Goal: Find specific page/section: Find specific page/section

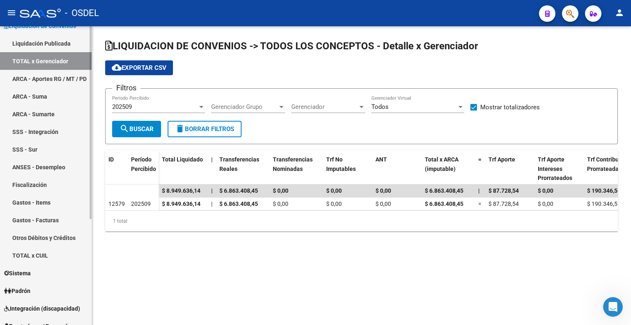
scroll to position [164, 0]
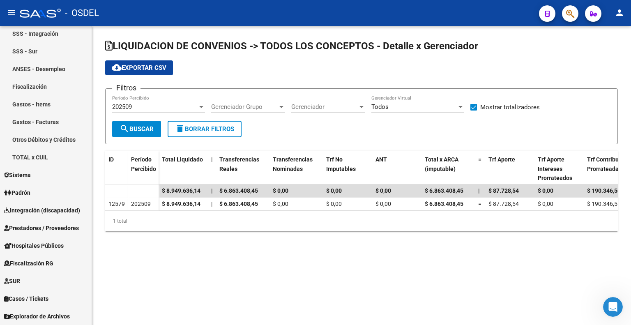
click at [145, 295] on mat-sidenav-content "LIQUIDACION DE CONVENIOS -> TODOS LOS CONCEPTOS - Detalle x Gerenciador cloud_d…" at bounding box center [361, 175] width 539 height 299
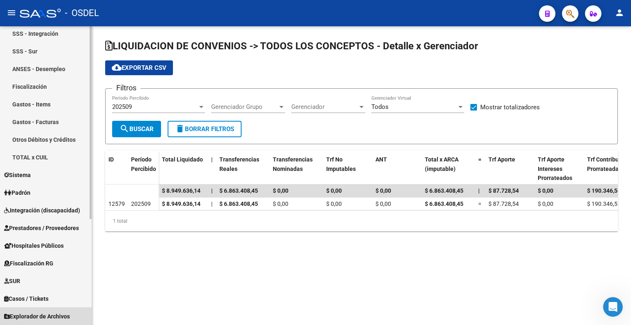
click at [49, 313] on span "Explorador de Archivos" at bounding box center [37, 316] width 66 height 9
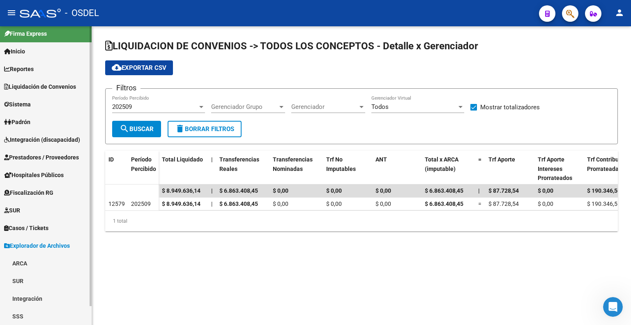
scroll to position [5, 0]
click at [134, 306] on mat-sidenav-content "LIQUIDACION DE CONVENIOS -> TODOS LOS CONCEPTOS - Detalle x Gerenciador cloud_d…" at bounding box center [361, 175] width 539 height 299
click at [46, 315] on link "SSS" at bounding box center [46, 316] width 92 height 18
click at [18, 317] on link "SSS" at bounding box center [46, 316] width 92 height 18
click at [25, 318] on link "SSS" at bounding box center [46, 316] width 92 height 18
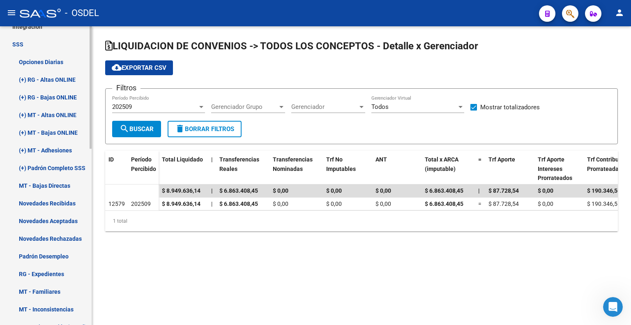
scroll to position [265, 0]
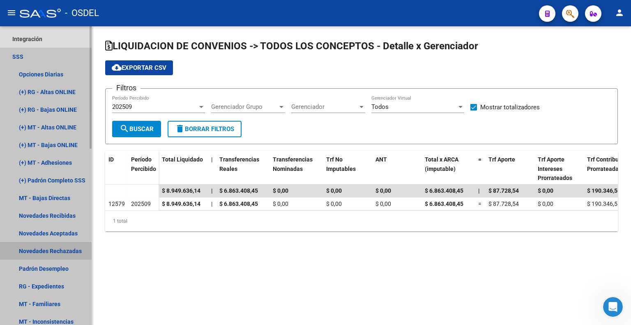
click at [68, 253] on link "Novedades Rechazadas" at bounding box center [46, 251] width 92 height 18
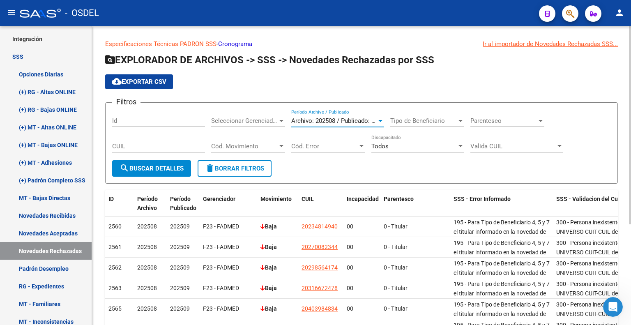
click at [342, 120] on span "Archivo: 202508 / Publicado: 202509" at bounding box center [341, 120] width 100 height 7
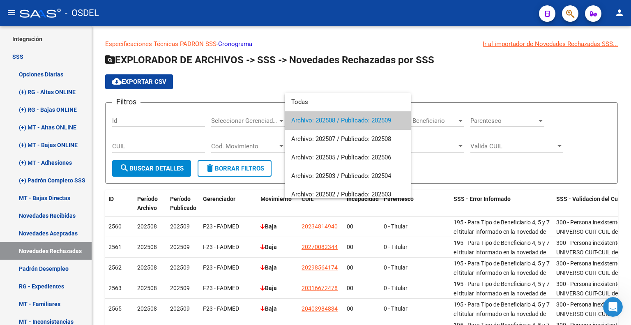
click at [352, 124] on span "Archivo: 202508 / Publicado: 202509" at bounding box center [347, 120] width 113 height 18
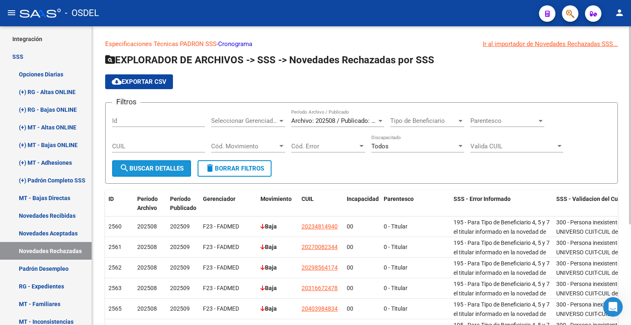
click at [167, 166] on span "search Buscar Detalles" at bounding box center [152, 168] width 64 height 7
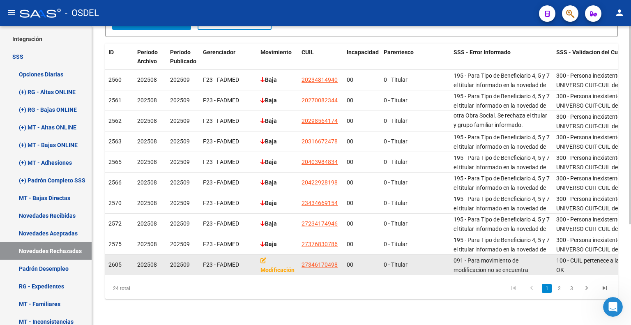
scroll to position [28, 0]
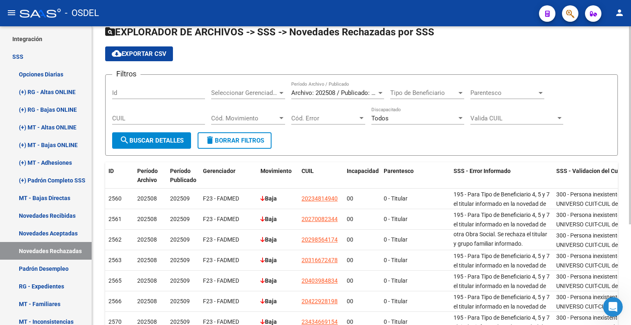
click at [322, 96] on div "Archivo: 202508 / Publicado: 202509 Período Archivo / Publicado" at bounding box center [337, 90] width 93 height 18
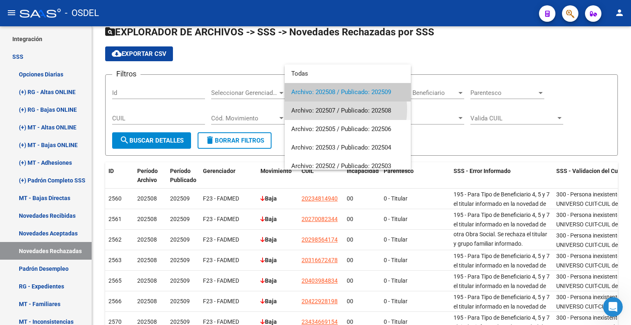
click at [329, 109] on span "Archivo: 202507 / Publicado: 202508" at bounding box center [347, 110] width 113 height 18
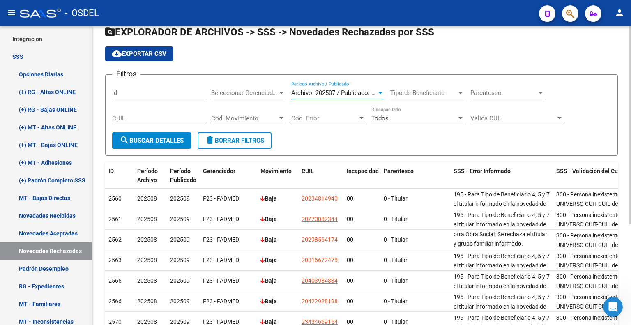
click at [176, 140] on span "search Buscar Detalles" at bounding box center [152, 140] width 64 height 7
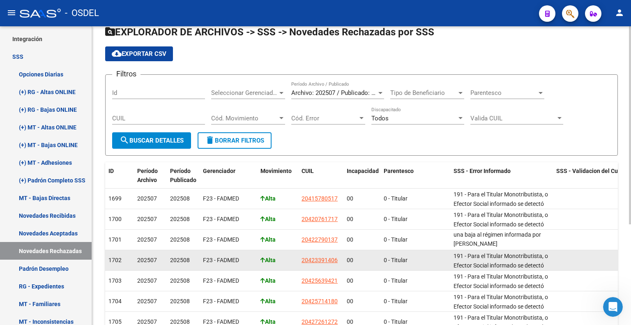
scroll to position [151, 0]
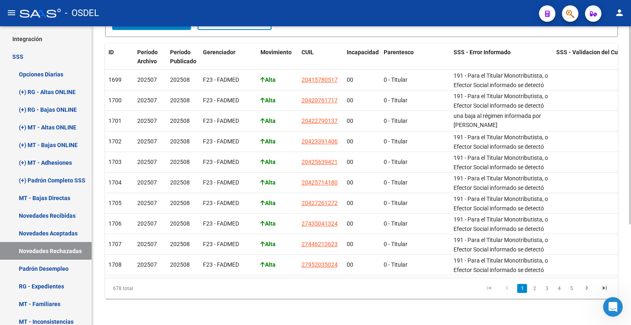
drag, startPoint x: 111, startPoint y: 291, endPoint x: 147, endPoint y: 290, distance: 35.8
click at [147, 290] on div "678 total" at bounding box center [155, 288] width 101 height 21
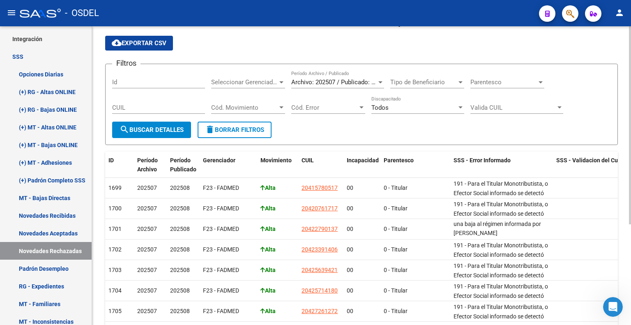
scroll to position [0, 0]
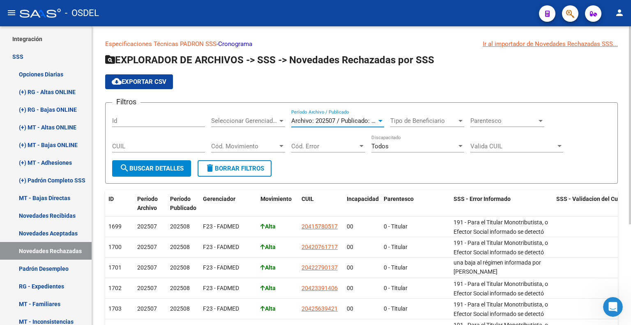
click at [334, 121] on span "Archivo: 202507 / Publicado: 202508" at bounding box center [341, 120] width 100 height 7
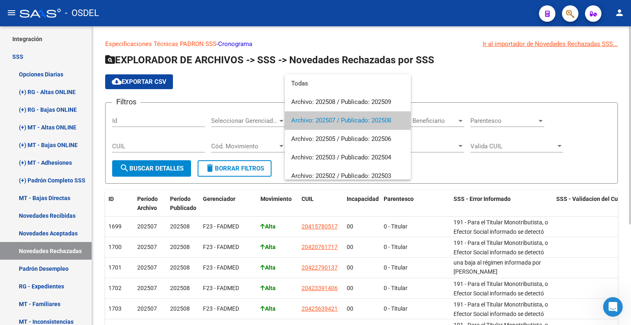
click at [334, 121] on span "Archivo: 202507 / Publicado: 202508" at bounding box center [347, 120] width 113 height 18
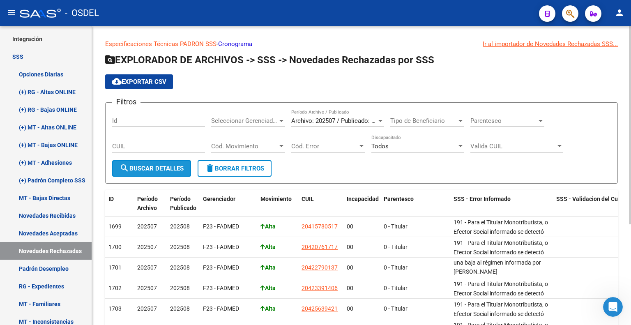
click at [156, 173] on button "search Buscar Detalles" at bounding box center [151, 168] width 79 height 16
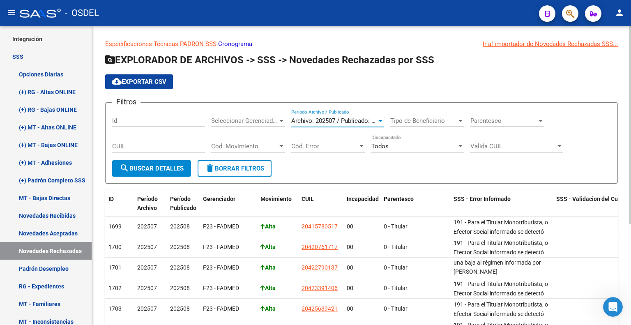
click at [328, 119] on span "Archivo: 202507 / Publicado: 202508" at bounding box center [341, 120] width 100 height 7
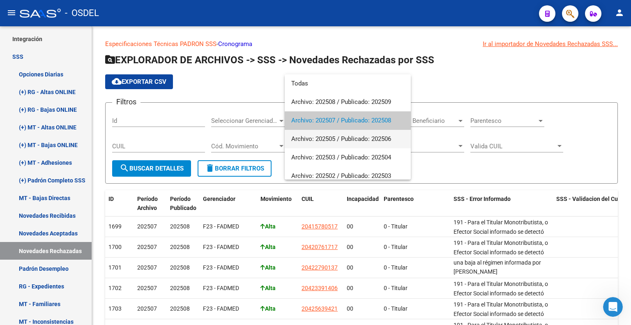
click at [324, 136] on span "Archivo: 202505 / Publicado: 202506" at bounding box center [347, 139] width 113 height 18
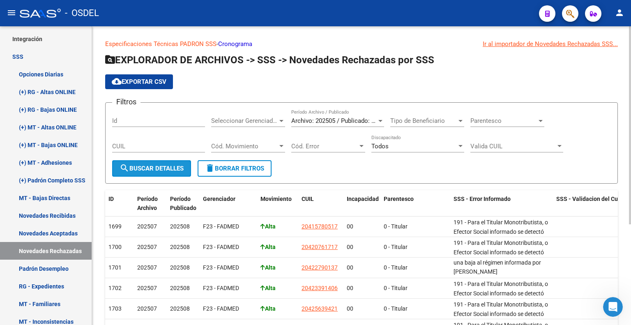
click at [159, 165] on span "search Buscar Detalles" at bounding box center [152, 168] width 64 height 7
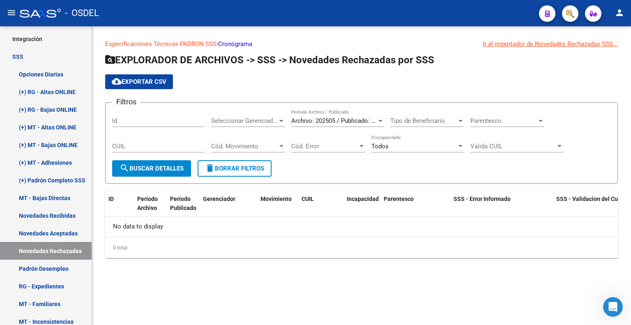
click at [314, 116] on div "Archivo: 202505 / Publicado: 202506 Período Archivo / Publicado" at bounding box center [337, 118] width 93 height 18
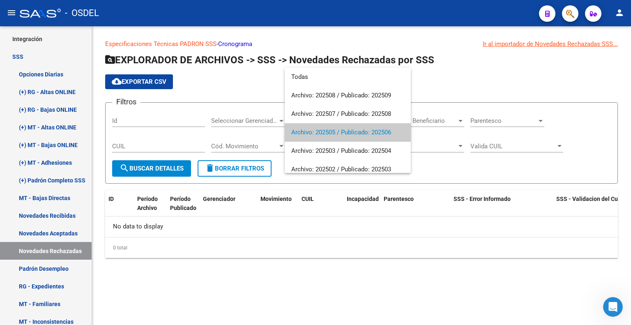
scroll to position [12, 0]
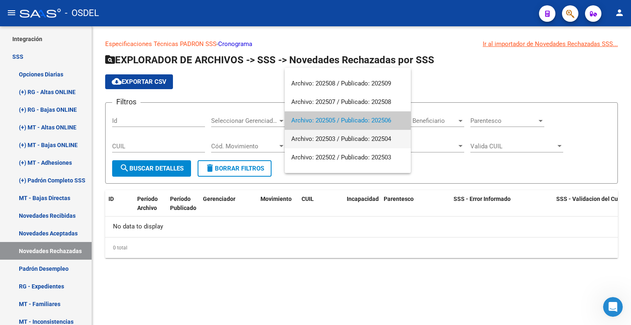
click at [316, 135] on span "Archivo: 202503 / Publicado: 202504" at bounding box center [347, 139] width 113 height 18
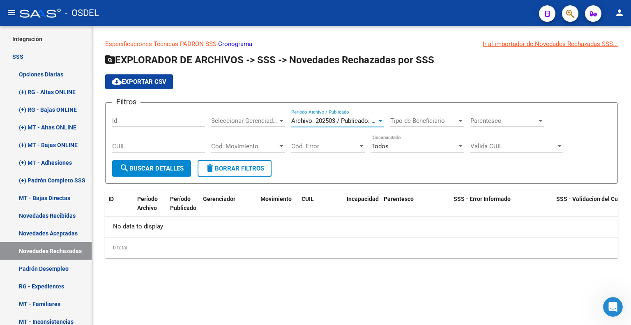
click at [173, 168] on span "search Buscar Detalles" at bounding box center [152, 168] width 64 height 7
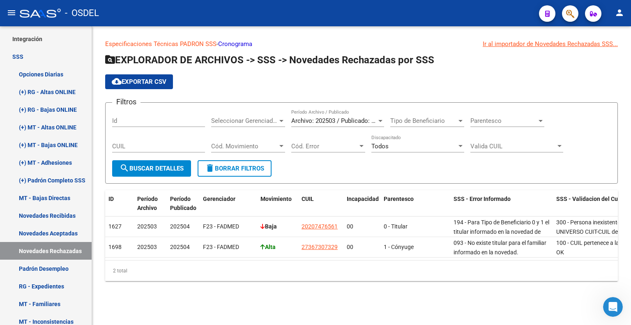
click at [336, 112] on div "Archivo: 202503 / Publicado: 202504 Período Archivo / Publicado" at bounding box center [337, 118] width 93 height 18
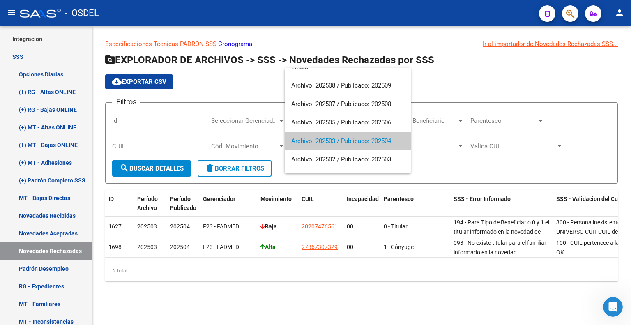
scroll to position [0, 0]
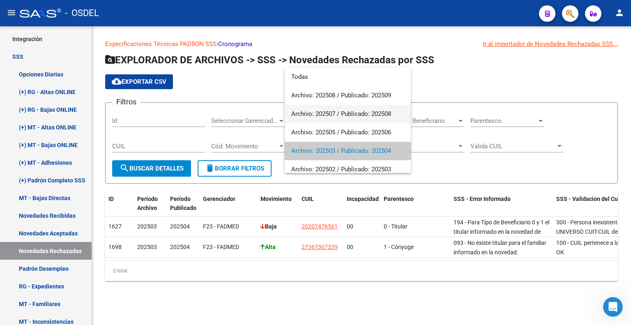
click at [332, 115] on span "Archivo: 202507 / Publicado: 202508" at bounding box center [347, 114] width 113 height 18
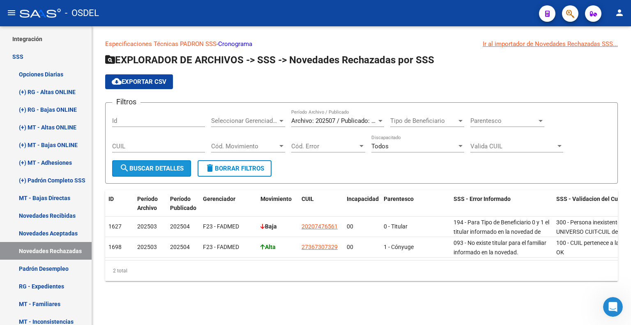
click at [168, 169] on span "search Buscar Detalles" at bounding box center [152, 168] width 64 height 7
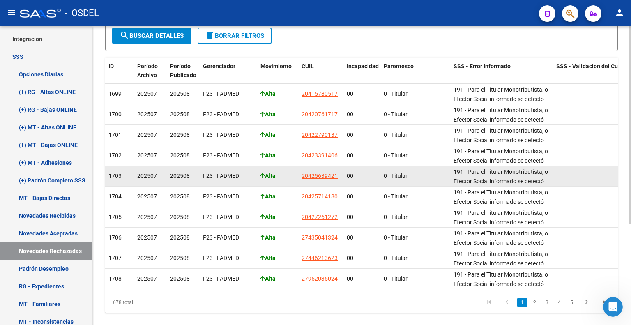
scroll to position [151, 0]
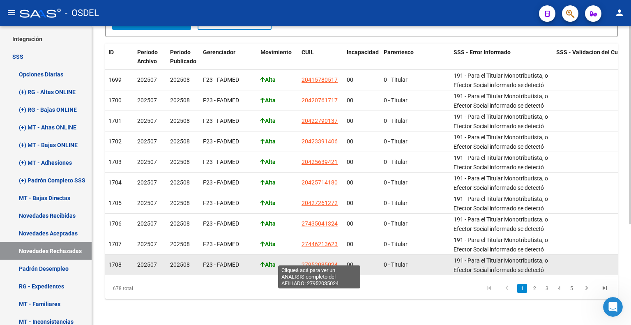
click at [311, 261] on span "27952035024" at bounding box center [319, 264] width 36 height 7
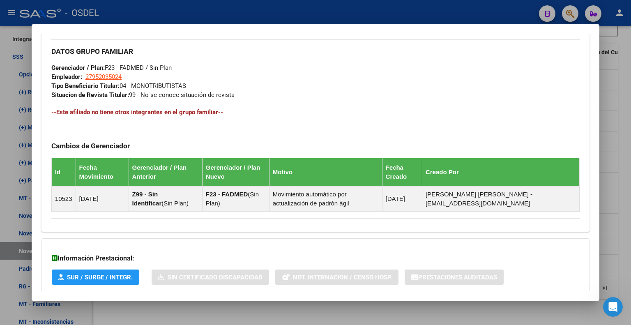
scroll to position [436, 0]
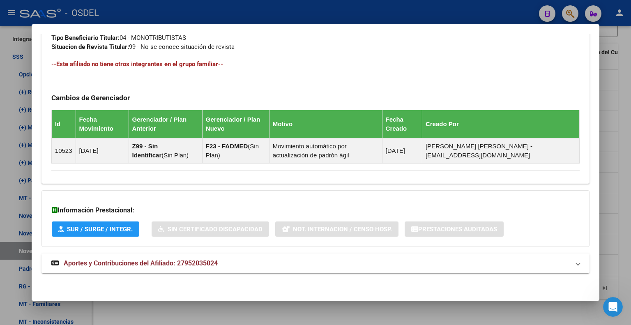
click at [204, 271] on mat-expansion-panel-header "Aportes y Contribuciones del Afiliado: 27952035024" at bounding box center [315, 263] width 548 height 20
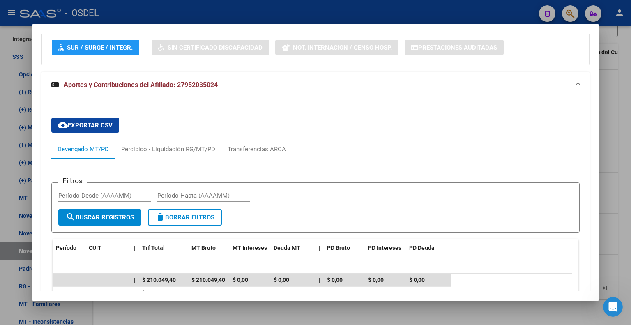
scroll to position [608, 0]
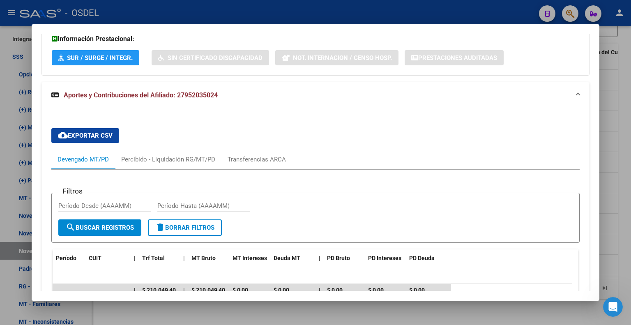
click at [611, 58] on div at bounding box center [315, 162] width 631 height 325
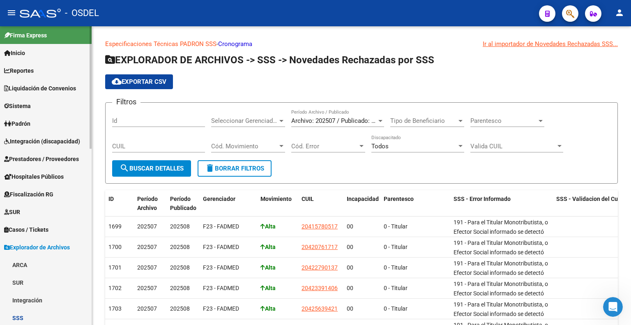
scroll to position [0, 0]
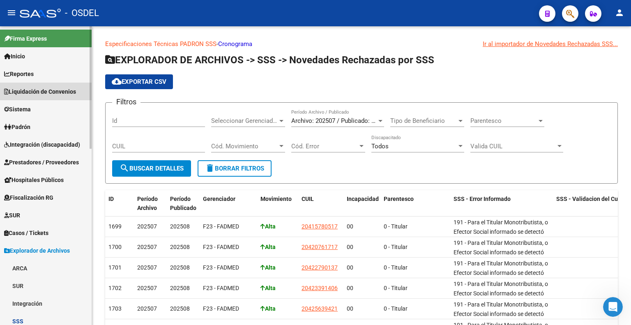
click at [39, 93] on span "Liquidación de Convenios" at bounding box center [40, 91] width 72 height 9
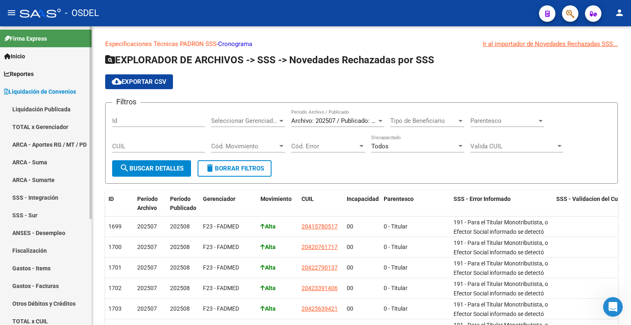
click at [37, 122] on link "TOTAL x Gerenciador" at bounding box center [46, 127] width 92 height 18
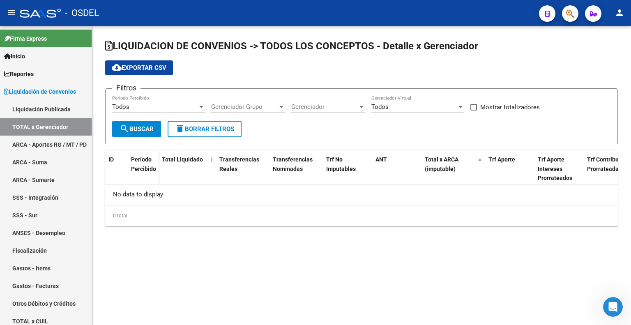
checkbox input "true"
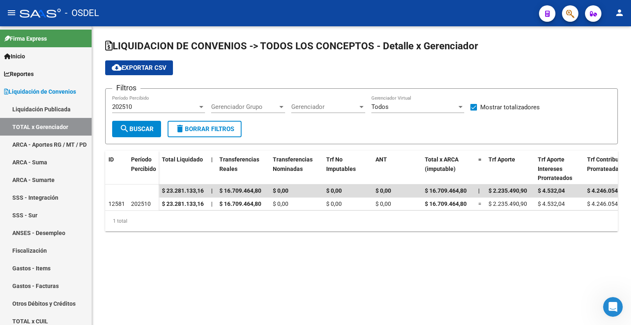
click at [443, 110] on div "Todos" at bounding box center [413, 106] width 85 height 7
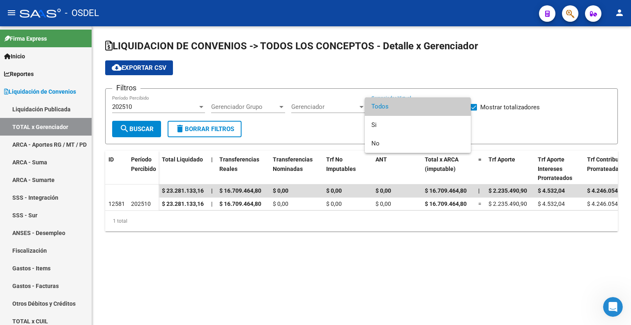
click at [443, 110] on span "Todos" at bounding box center [417, 106] width 93 height 18
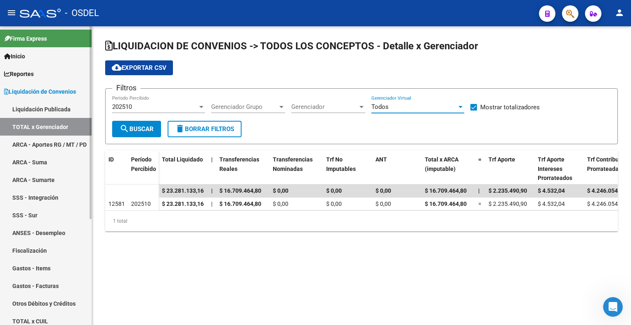
click at [62, 97] on link "Liquidación de Convenios" at bounding box center [46, 92] width 92 height 18
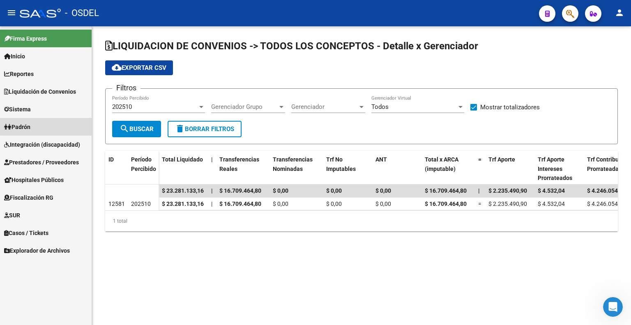
click at [53, 126] on link "Padrón" at bounding box center [46, 127] width 92 height 18
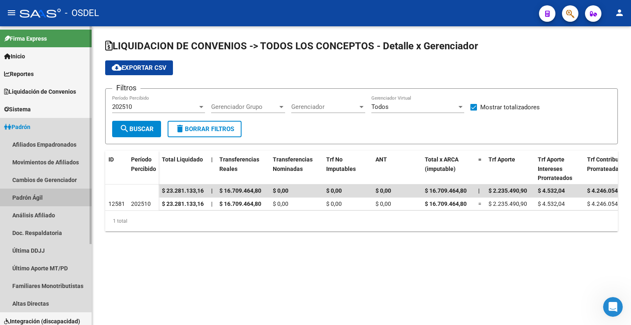
click at [51, 193] on link "Padrón Ágil" at bounding box center [46, 198] width 92 height 18
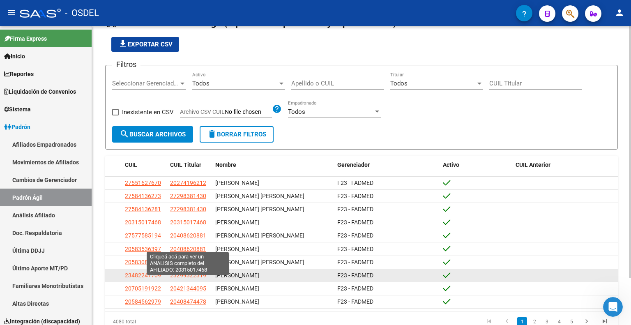
scroll to position [56, 0]
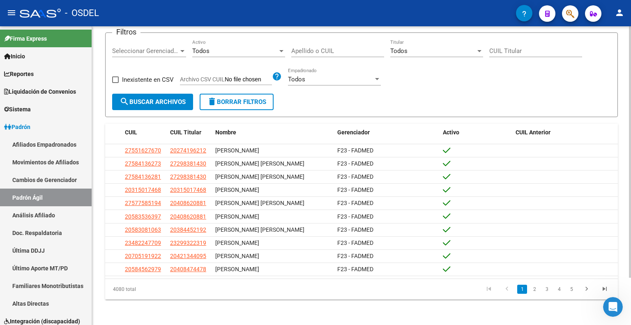
drag, startPoint x: 114, startPoint y: 290, endPoint x: 151, endPoint y: 290, distance: 37.4
click at [151, 290] on div "4080 total" at bounding box center [155, 289] width 101 height 21
click at [173, 288] on div "4080 total" at bounding box center [155, 289] width 101 height 21
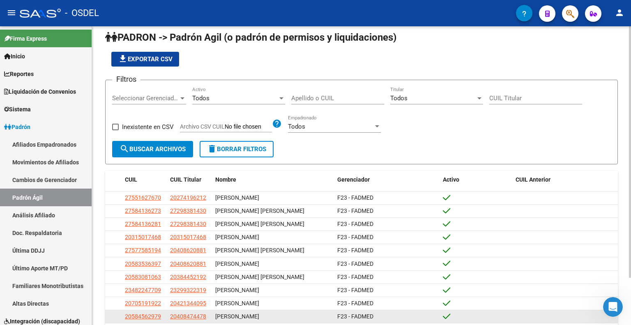
scroll to position [0, 0]
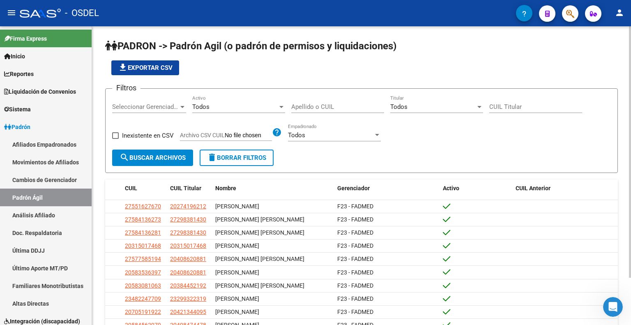
click at [428, 106] on div "Todos" at bounding box center [432, 106] width 85 height 7
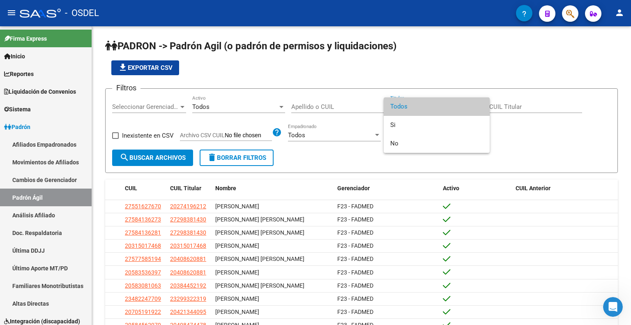
click at [430, 106] on span "Todos" at bounding box center [436, 106] width 93 height 18
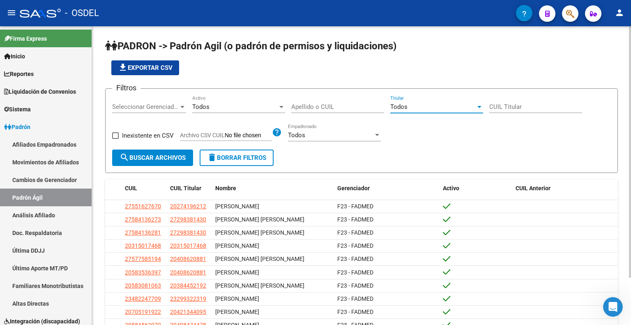
click at [341, 136] on div "Todos" at bounding box center [330, 134] width 85 height 7
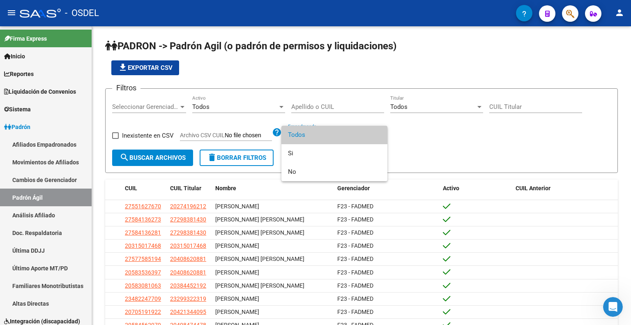
click at [413, 124] on div at bounding box center [315, 162] width 631 height 325
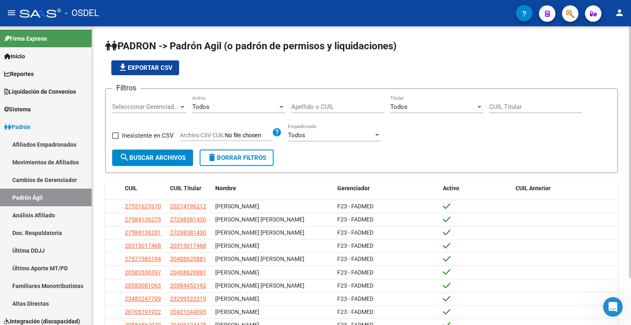
click at [253, 111] on div "Todos Activo" at bounding box center [238, 104] width 93 height 18
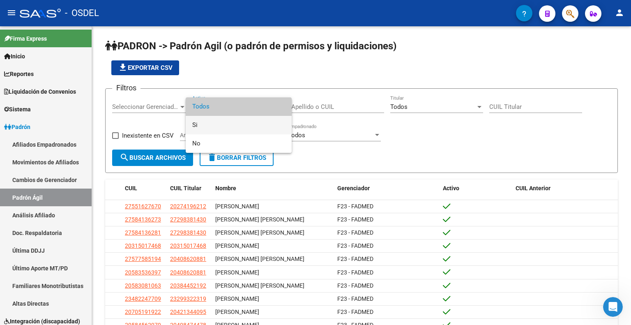
click at [220, 123] on span "Si" at bounding box center [238, 125] width 93 height 18
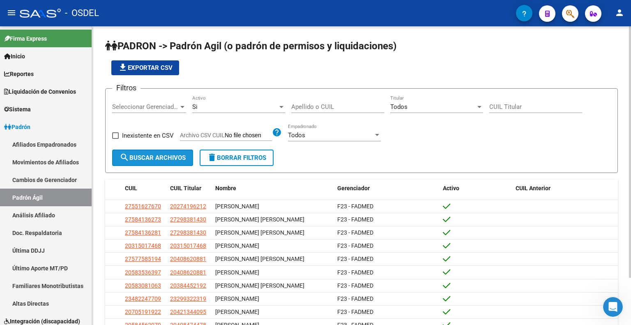
click at [138, 160] on span "search Buscar Archivos" at bounding box center [153, 157] width 66 height 7
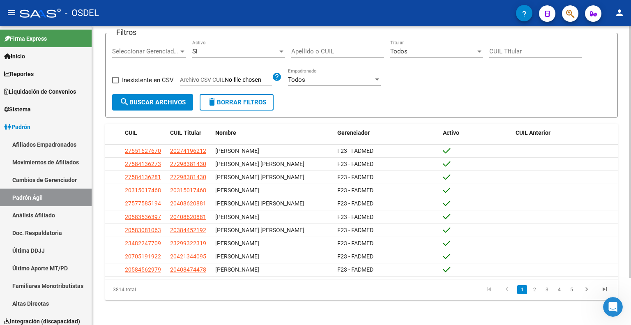
scroll to position [56, 0]
drag, startPoint x: 113, startPoint y: 289, endPoint x: 145, endPoint y: 288, distance: 31.6
click at [145, 288] on div "3814 total" at bounding box center [155, 289] width 101 height 21
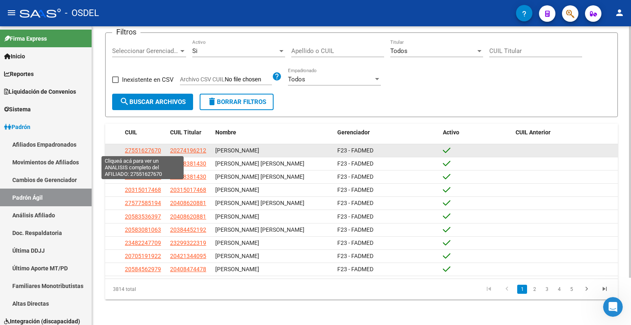
click at [135, 150] on span "27551627670" at bounding box center [143, 150] width 36 height 7
type textarea "27551627670"
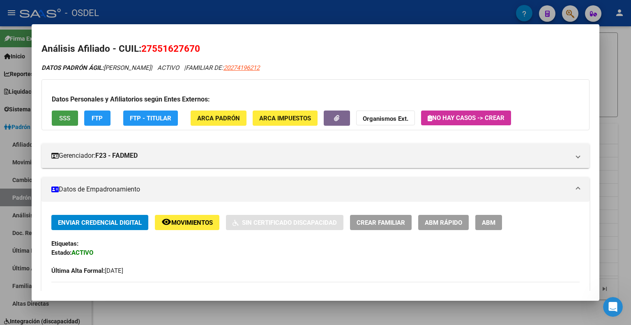
click at [66, 113] on button "SSS" at bounding box center [65, 117] width 26 height 15
drag, startPoint x: 140, startPoint y: 47, endPoint x: 206, endPoint y: 47, distance: 65.7
click at [206, 47] on h2 "Análisis Afiliado - CUIL: 27551627670" at bounding box center [315, 49] width 548 height 14
copy span "27551627670"
click at [382, 5] on div at bounding box center [315, 162] width 631 height 325
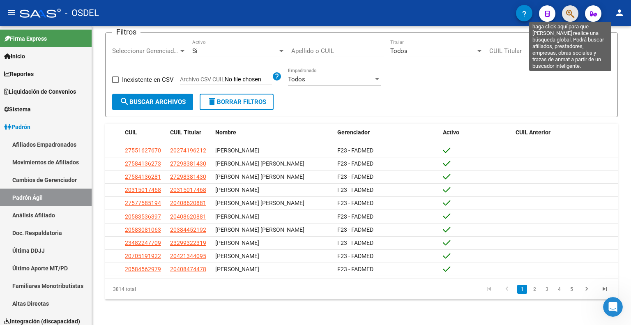
click at [570, 11] on icon "button" at bounding box center [570, 13] width 8 height 9
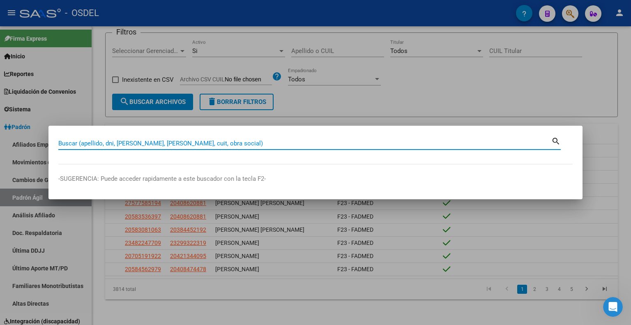
paste input "27551627670"
type input "27551627670"
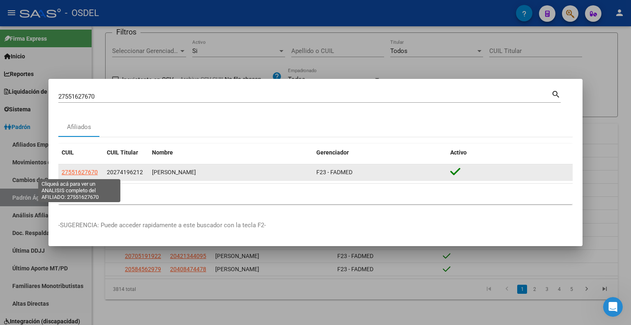
click at [66, 173] on span "27551627670" at bounding box center [80, 172] width 36 height 7
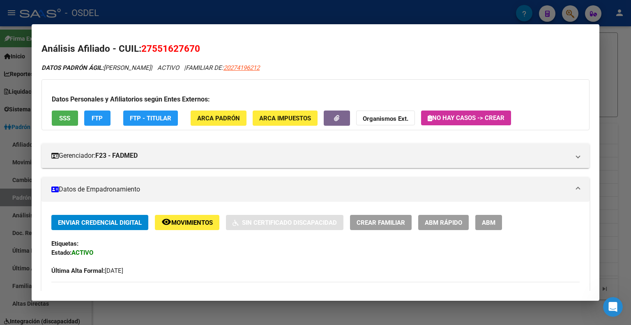
click at [57, 118] on button "SSS" at bounding box center [65, 117] width 26 height 15
click at [260, 67] on span "20274196212" at bounding box center [241, 67] width 36 height 7
type textarea "20274196212"
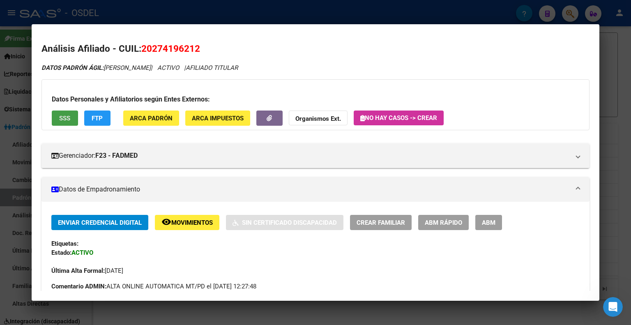
click at [69, 117] on span "SSS" at bounding box center [64, 118] width 11 height 7
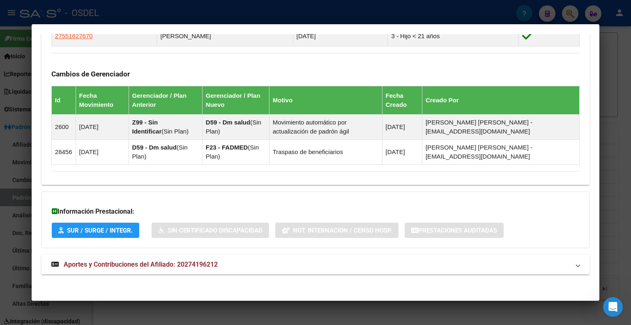
scroll to position [488, 0]
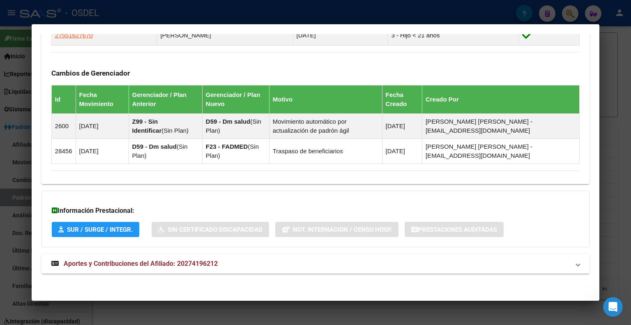
click at [105, 262] on span "Aportes y Contribuciones del Afiliado: 20274196212" at bounding box center [141, 264] width 154 height 8
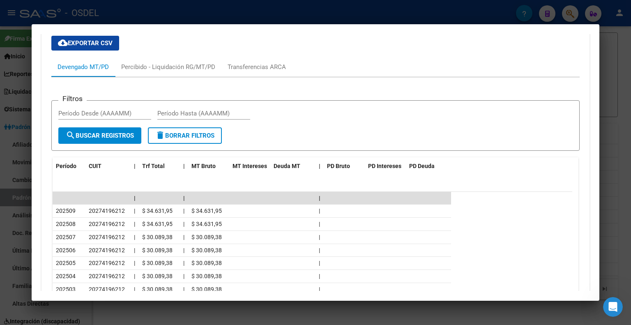
scroll to position [754, 0]
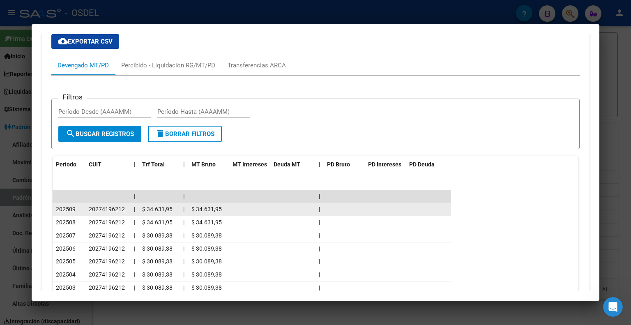
drag, startPoint x: 221, startPoint y: 207, endPoint x: 191, endPoint y: 209, distance: 30.1
click at [191, 209] on datatable-body-cell "$ 34.631,95" at bounding box center [208, 209] width 41 height 13
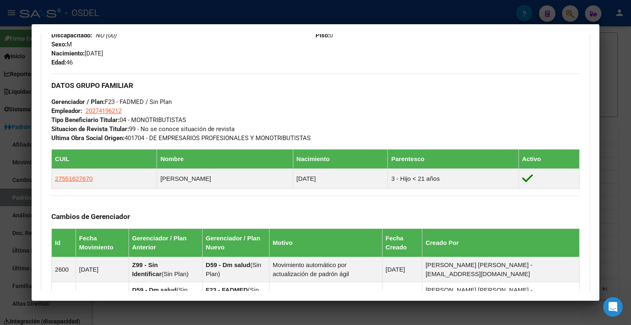
scroll to position [343, 0]
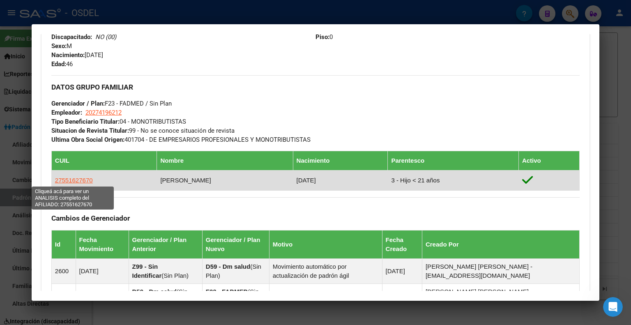
click at [84, 183] on span "27551627670" at bounding box center [74, 180] width 38 height 7
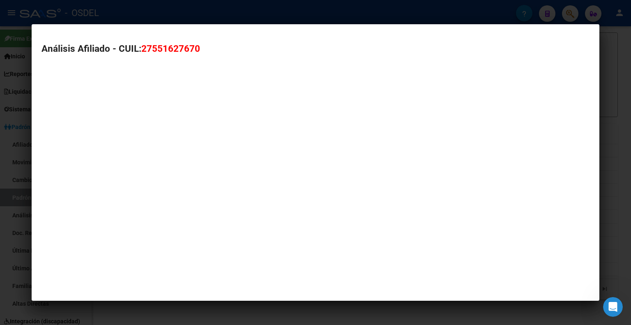
type textarea "27551627670"
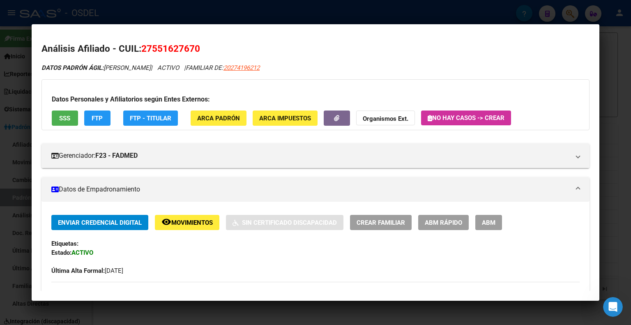
click at [201, 225] on span "Movimientos" at bounding box center [191, 222] width 41 height 7
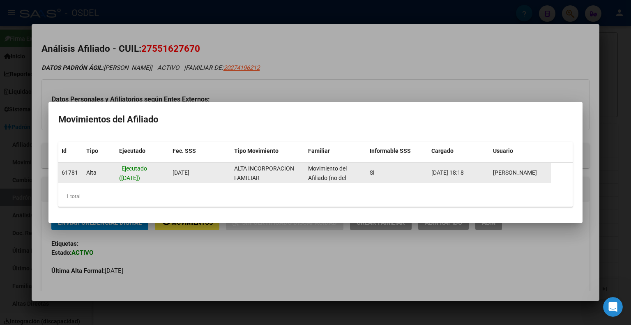
scroll to position [1, 0]
drag, startPoint x: 127, startPoint y: 177, endPoint x: 145, endPoint y: 177, distance: 18.9
click at [145, 177] on span "Ejecutado ([DATE])" at bounding box center [133, 172] width 28 height 16
drag, startPoint x: 363, startPoint y: 174, endPoint x: 382, endPoint y: 170, distance: 18.9
click at [382, 170] on div "61781 Alta Ejecutado ([DATE]) [DATE] ALTA INCORPORACION FAMILIAR Movimiento del…" at bounding box center [304, 173] width 493 height 21
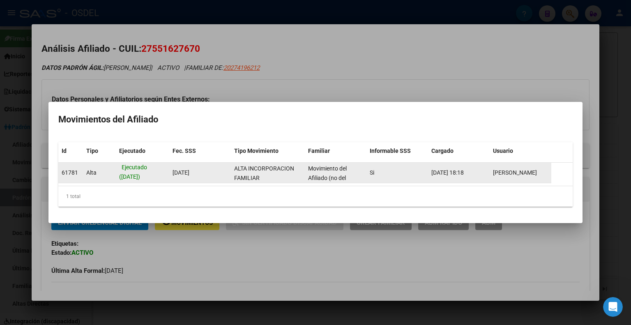
drag, startPoint x: 429, startPoint y: 174, endPoint x: 479, endPoint y: 164, distance: 50.3
click at [479, 164] on datatable-body-cell "[DATE] 18:18" at bounding box center [459, 173] width 62 height 20
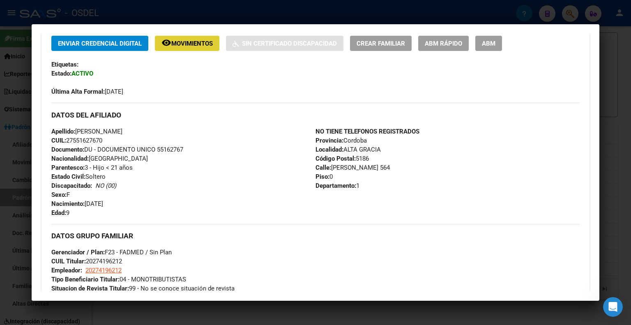
scroll to position [205, 0]
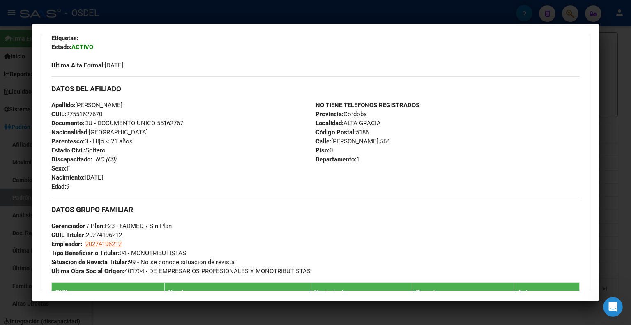
drag, startPoint x: 107, startPoint y: 180, endPoint x: 133, endPoint y: 177, distance: 26.4
click at [133, 177] on div "Apellido: [PERSON_NAME]: 27551627670 Documento: DU - DOCUMENTO UNICO 55162767 N…" at bounding box center [183, 146] width 264 height 90
drag, startPoint x: 69, startPoint y: 180, endPoint x: 142, endPoint y: 179, distance: 73.5
click at [142, 179] on div "Apellido: [PERSON_NAME]: 27551627670 Documento: DU - DOCUMENTO UNICO 55162767 N…" at bounding box center [183, 146] width 264 height 90
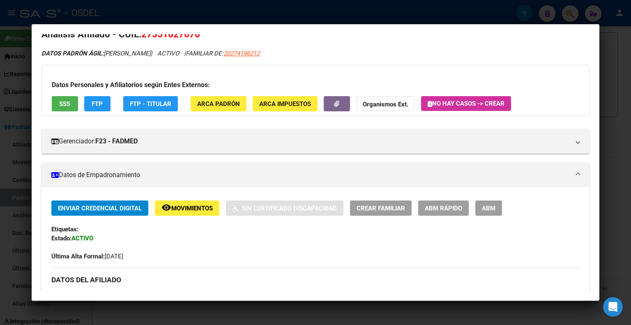
scroll to position [0, 0]
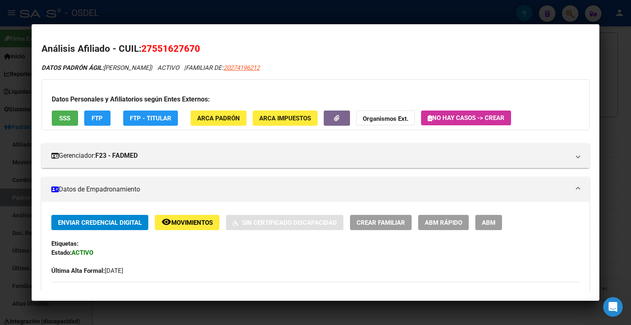
click at [71, 121] on button "SSS" at bounding box center [65, 117] width 26 height 15
click at [515, 54] on h2 "Análisis Afiliado - CUIL: 27551627670" at bounding box center [315, 49] width 548 height 14
click at [625, 40] on div at bounding box center [315, 162] width 631 height 325
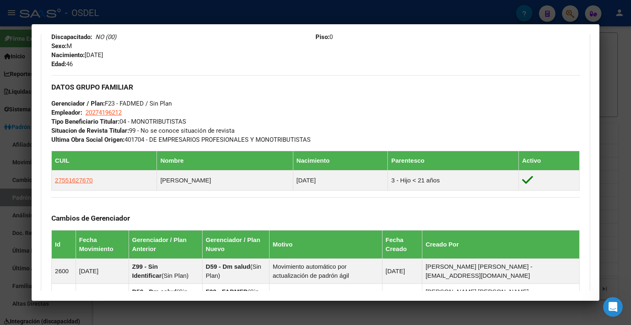
click at [473, 14] on div at bounding box center [315, 162] width 631 height 325
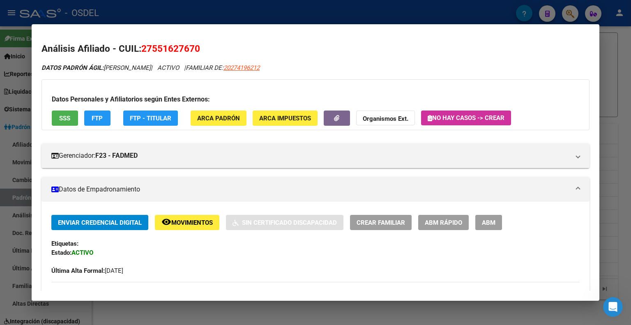
click at [606, 32] on div at bounding box center [315, 162] width 631 height 325
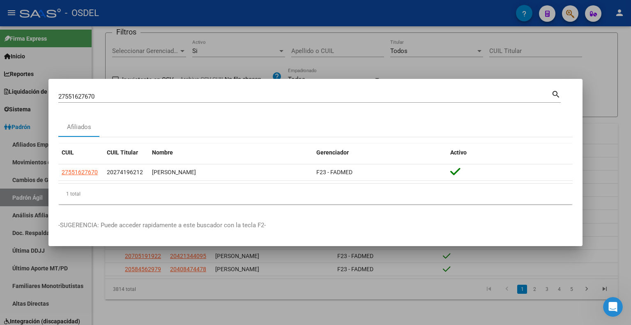
click at [589, 64] on div at bounding box center [315, 162] width 631 height 325
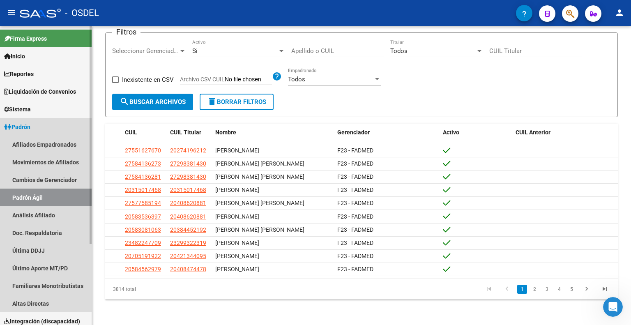
click at [48, 123] on link "Padrón" at bounding box center [46, 127] width 92 height 18
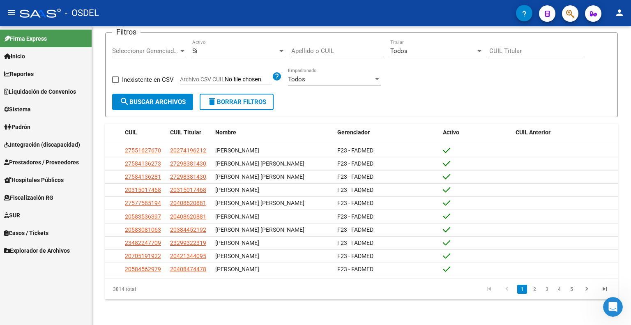
click at [60, 180] on span "Hospitales Públicos" at bounding box center [34, 179] width 60 height 9
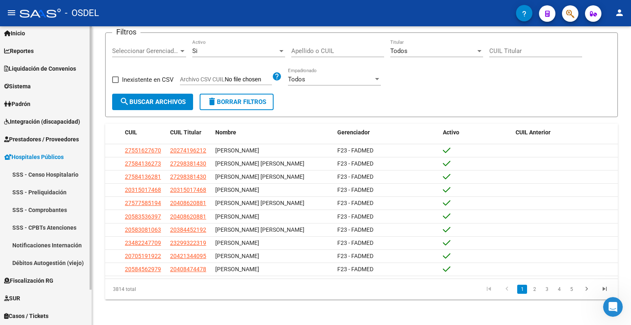
scroll to position [40, 0]
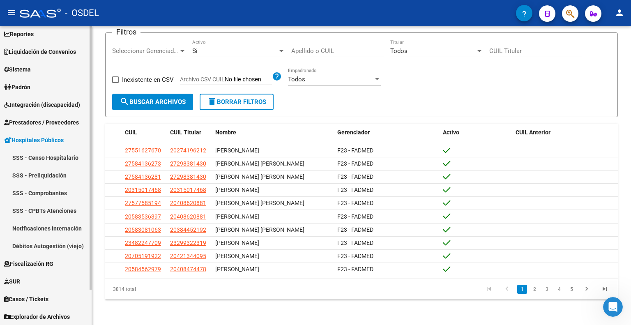
click at [60, 227] on link "Notificaciones Internación" at bounding box center [46, 228] width 92 height 18
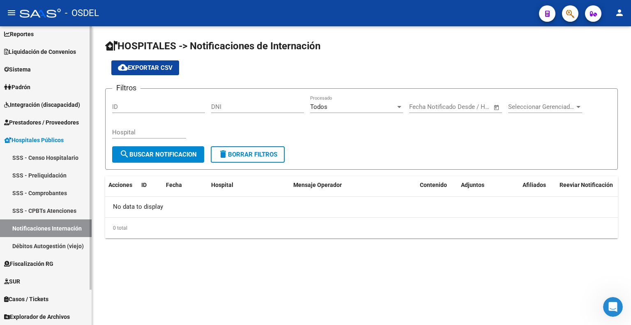
click at [67, 139] on link "Hospitales Públicos" at bounding box center [46, 140] width 92 height 18
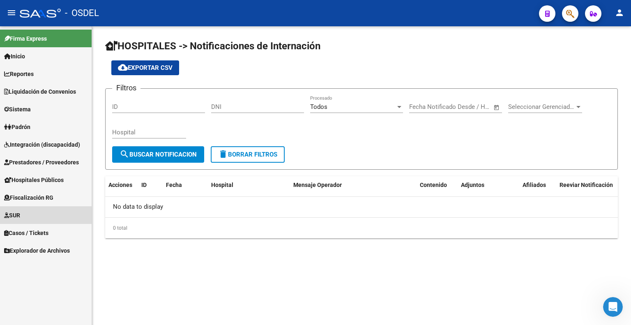
click at [43, 215] on link "SUR" at bounding box center [46, 215] width 92 height 18
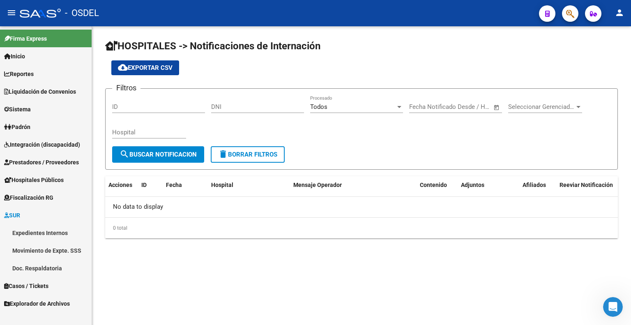
click at [43, 215] on link "SUR" at bounding box center [46, 215] width 92 height 18
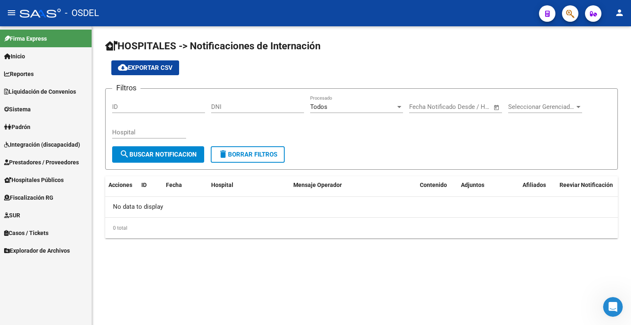
click at [51, 180] on span "Hospitales Públicos" at bounding box center [34, 179] width 60 height 9
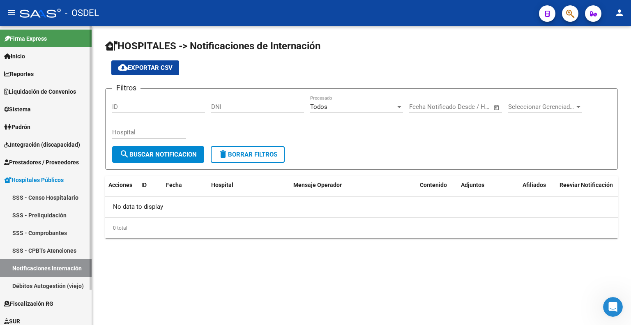
click at [49, 230] on link "SSS - Comprobantes" at bounding box center [46, 233] width 92 height 18
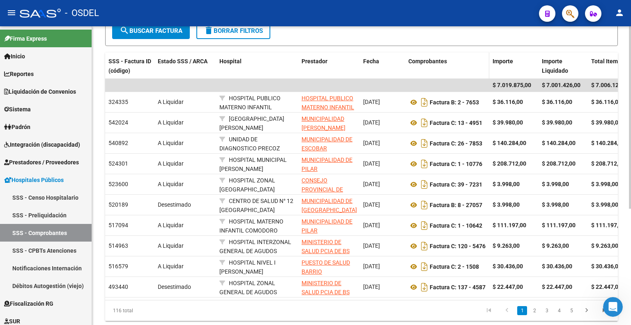
scroll to position [164, 0]
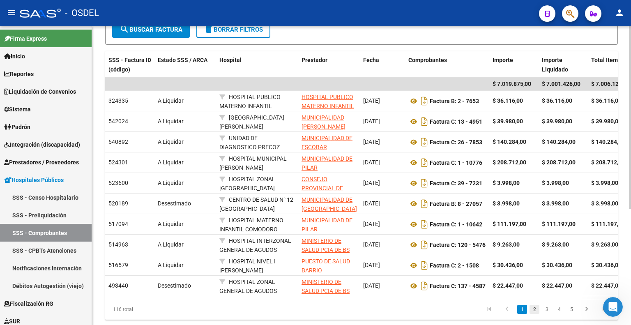
click at [536, 313] on link "2" at bounding box center [534, 309] width 10 height 9
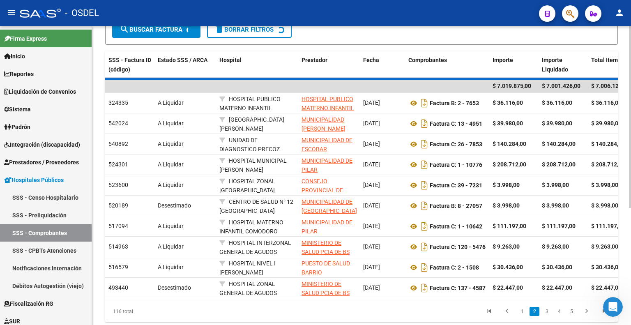
scroll to position [165, 0]
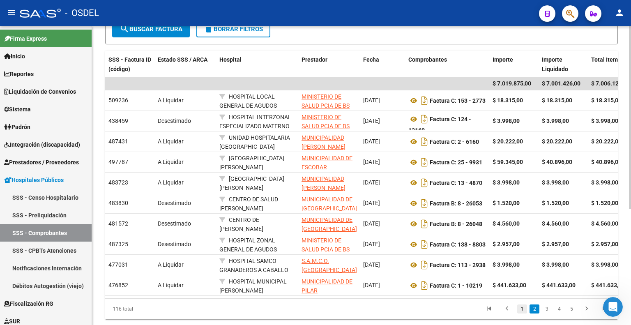
click at [522, 313] on link "1" at bounding box center [522, 308] width 10 height 9
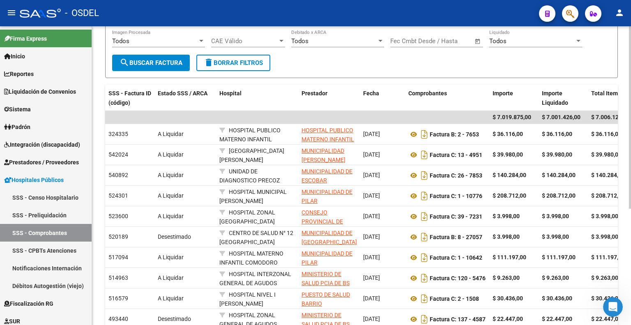
scroll to position [42, 0]
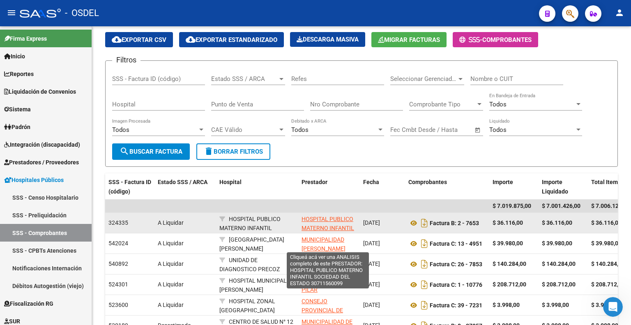
click at [342, 217] on span "HOSPITAL PUBLICO MATERNO INFANTIL SOCIEDAD DEL ESTADO" at bounding box center [327, 233] width 53 height 35
type textarea "30711560099"
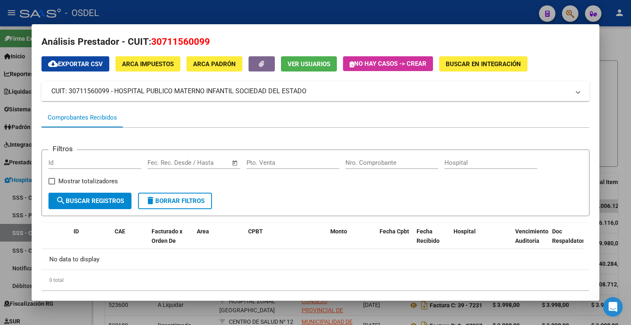
scroll to position [0, 0]
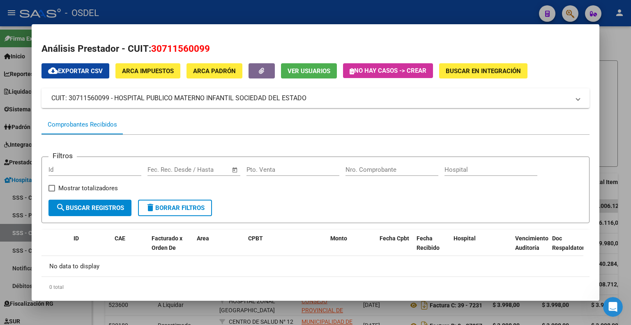
click at [607, 41] on div at bounding box center [315, 162] width 631 height 325
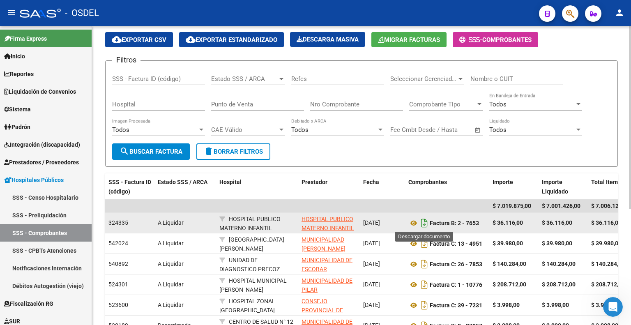
click at [428, 221] on icon "Descargar documento" at bounding box center [424, 222] width 11 height 13
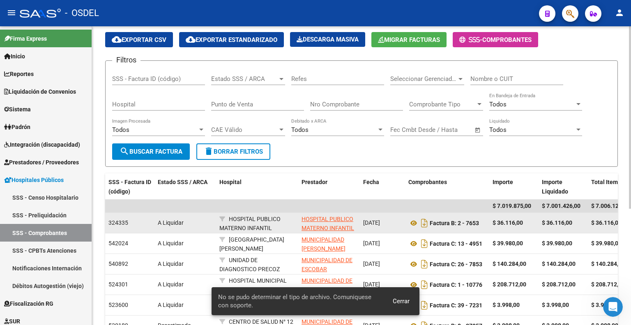
click at [393, 299] on span "Cerrar" at bounding box center [401, 300] width 17 height 7
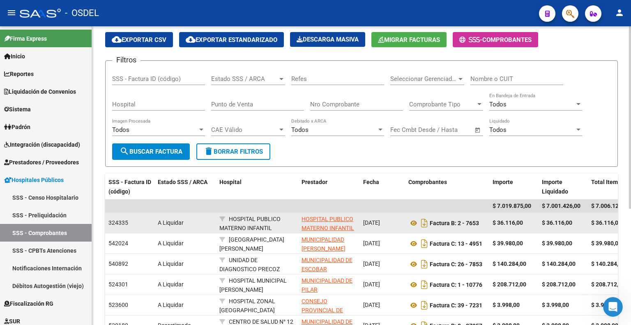
click at [603, 221] on strong "$ 36.116,00" at bounding box center [606, 222] width 30 height 7
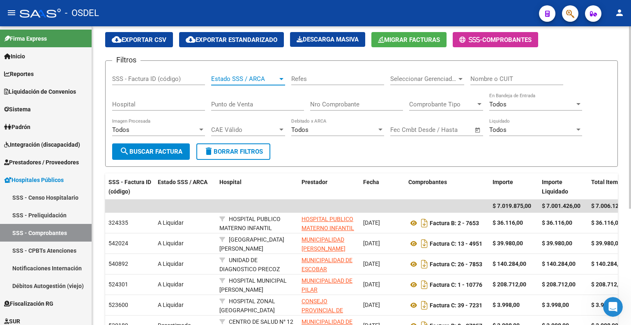
click at [279, 76] on div at bounding box center [281, 79] width 7 height 7
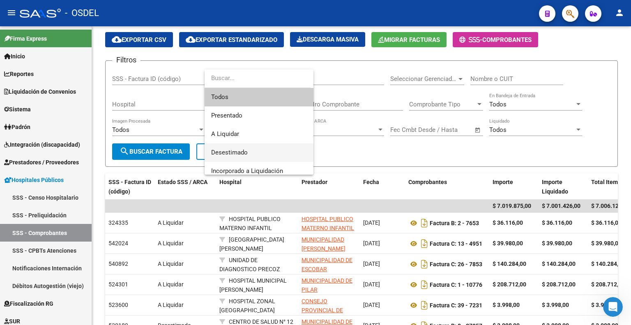
scroll to position [24, 0]
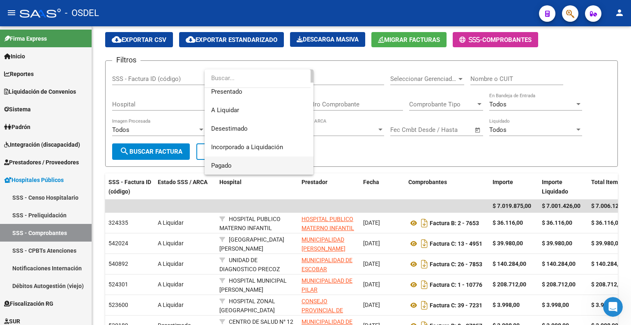
click at [269, 161] on span "Pagado" at bounding box center [259, 165] width 96 height 18
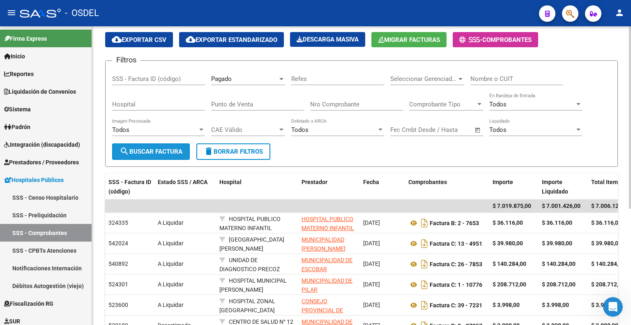
click at [154, 157] on button "search Buscar Factura" at bounding box center [151, 151] width 78 height 16
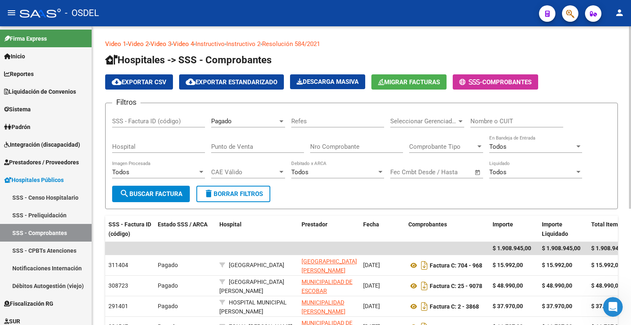
scroll to position [0, 0]
click at [274, 117] on div "Pagado" at bounding box center [244, 120] width 67 height 7
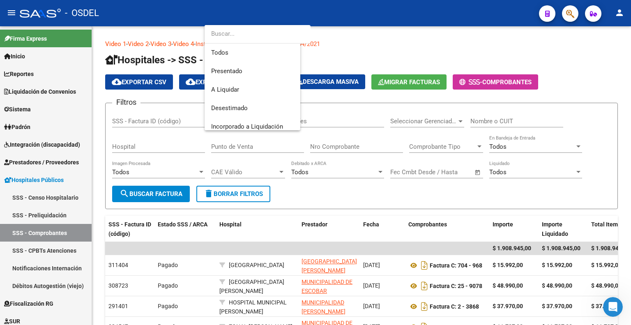
scroll to position [24, 0]
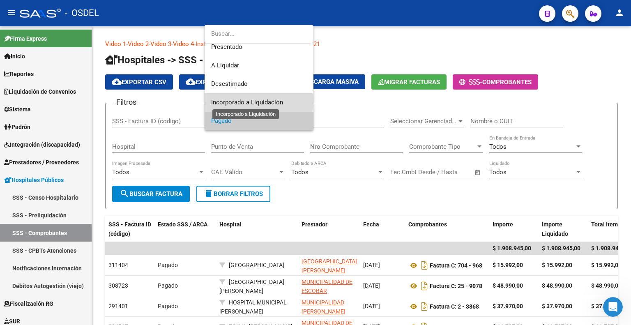
click at [258, 101] on span "Incorporado a Liquidación" at bounding box center [247, 102] width 72 height 7
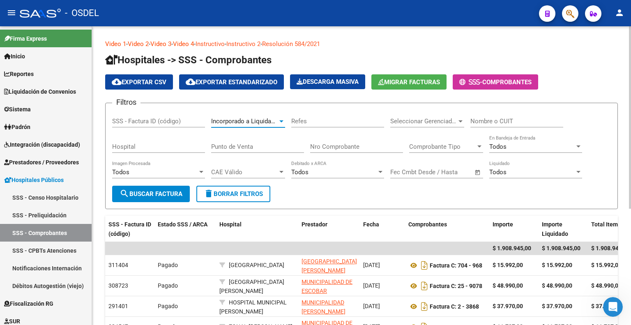
click at [153, 189] on button "search Buscar Factura" at bounding box center [151, 194] width 78 height 16
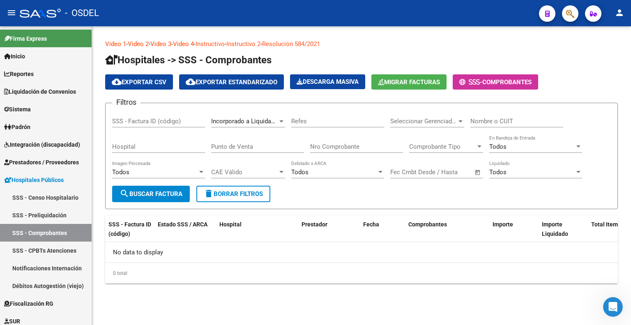
click at [246, 124] on div "Incorporado a Liquidación Estado SSS / ARCA" at bounding box center [248, 119] width 74 height 18
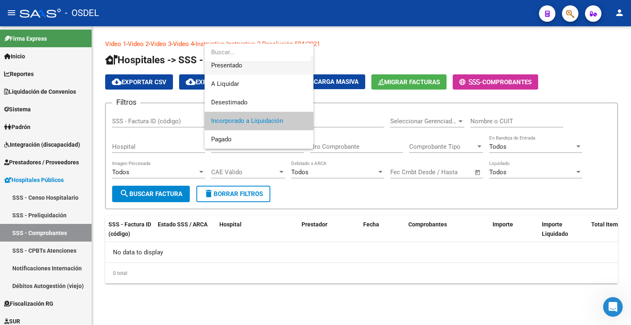
click at [256, 73] on span "Presentado" at bounding box center [259, 65] width 96 height 18
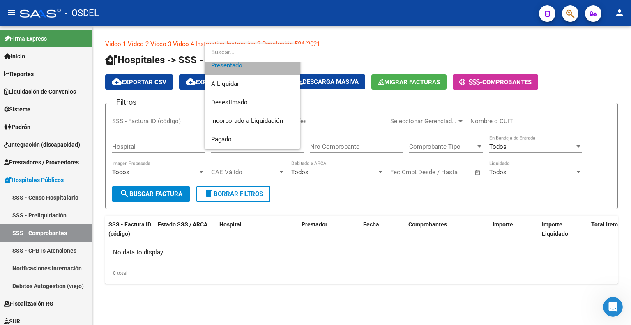
scroll to position [18, 0]
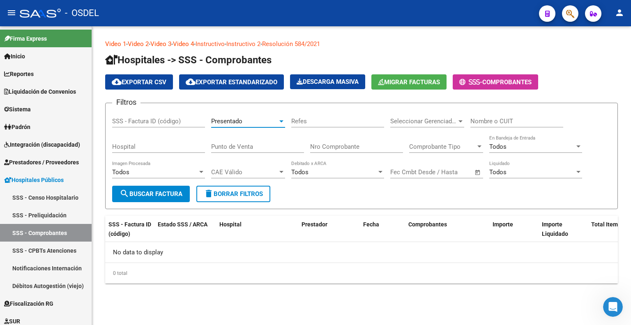
click at [160, 186] on button "search Buscar Factura" at bounding box center [151, 194] width 78 height 16
click at [55, 181] on span "Hospitales Públicos" at bounding box center [34, 179] width 60 height 9
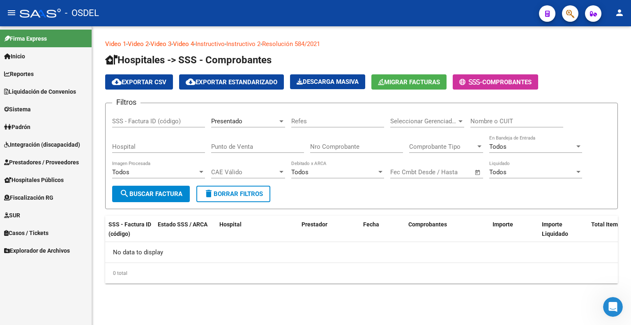
click at [65, 161] on span "Prestadores / Proveedores" at bounding box center [41, 162] width 75 height 9
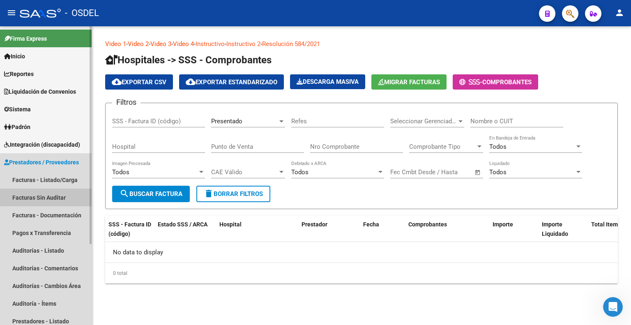
click at [62, 192] on link "Facturas Sin Auditar" at bounding box center [46, 198] width 92 height 18
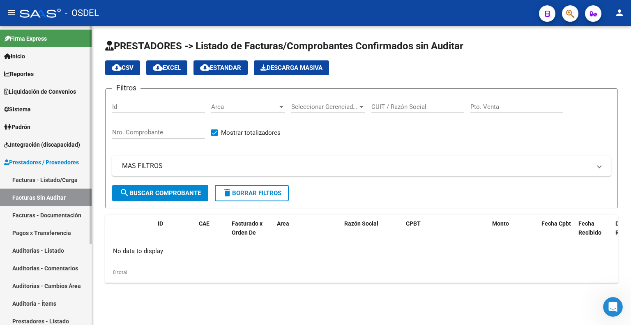
click at [68, 216] on link "Facturas - Documentación" at bounding box center [46, 215] width 92 height 18
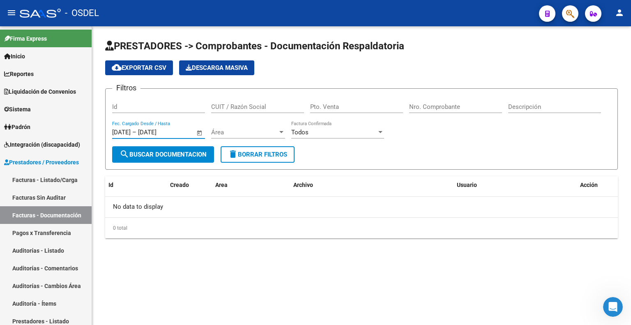
click at [175, 132] on input "[DATE]" at bounding box center [158, 132] width 40 height 7
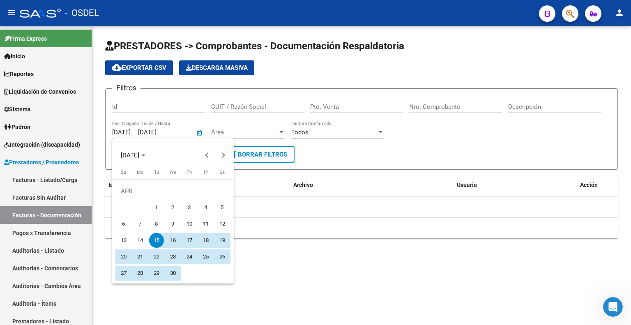
click at [50, 230] on div at bounding box center [315, 162] width 631 height 325
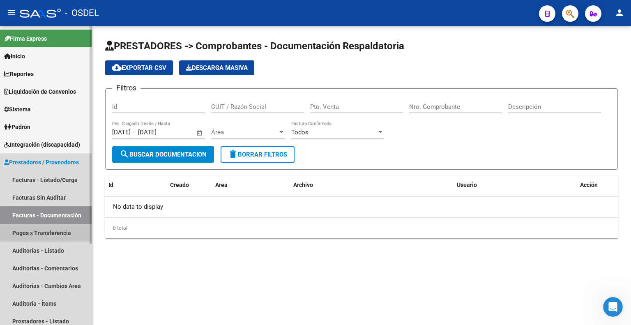
click at [50, 230] on link "Pagos x Transferencia" at bounding box center [46, 233] width 92 height 18
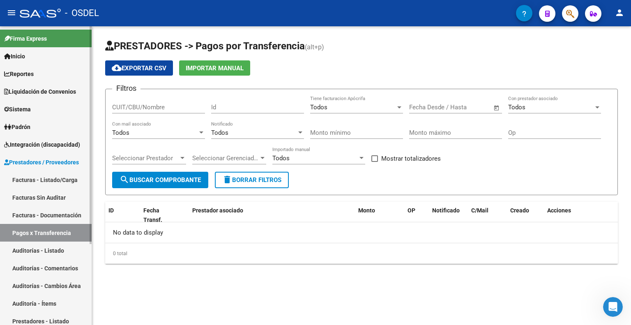
click at [51, 232] on link "Pagos x Transferencia" at bounding box center [46, 233] width 92 height 18
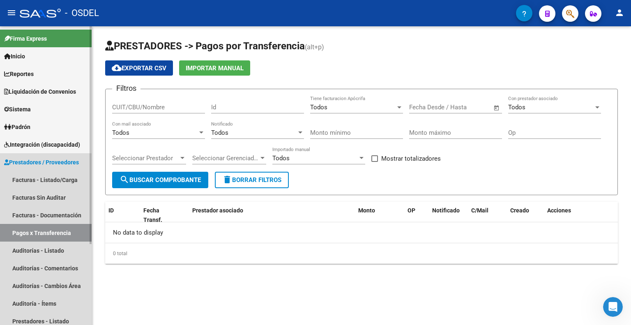
click at [41, 166] on span "Prestadores / Proveedores" at bounding box center [41, 162] width 75 height 9
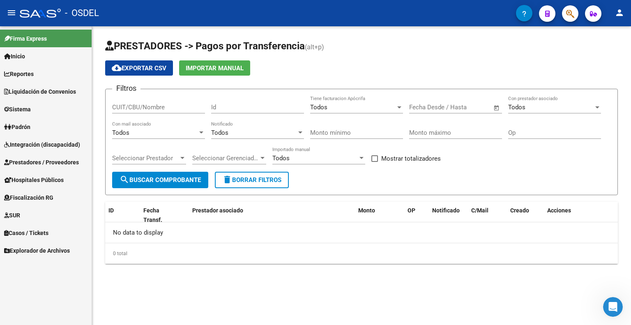
click at [41, 177] on span "Hospitales Públicos" at bounding box center [34, 179] width 60 height 9
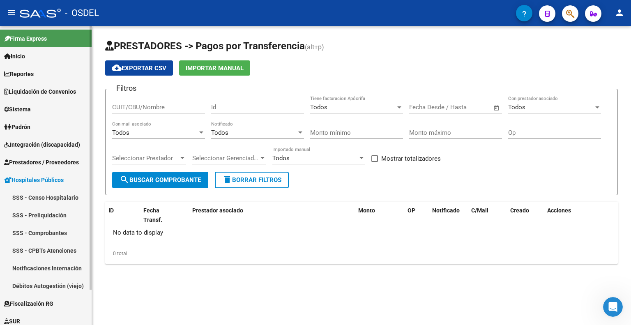
click at [62, 226] on link "SSS - Comprobantes" at bounding box center [46, 233] width 92 height 18
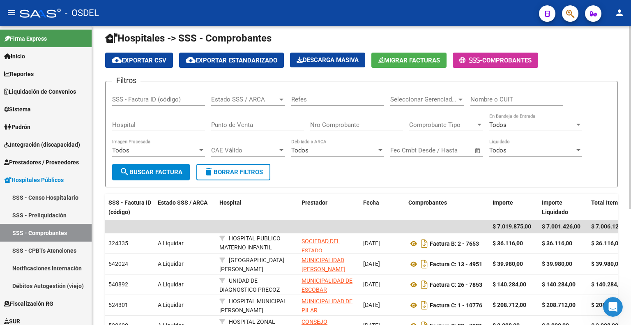
scroll to position [164, 0]
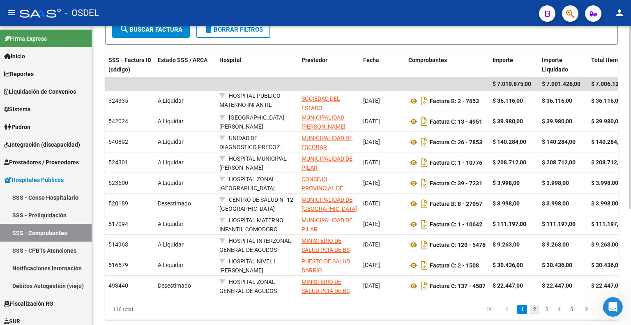
click at [533, 313] on link "2" at bounding box center [534, 309] width 10 height 9
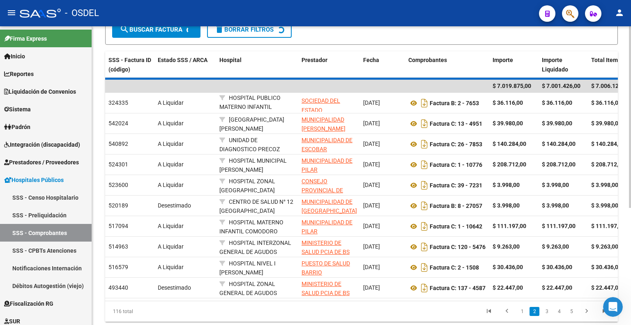
scroll to position [165, 0]
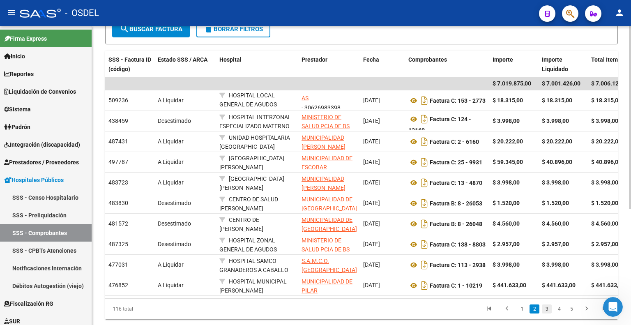
click at [551, 313] on link "3" at bounding box center [547, 308] width 10 height 9
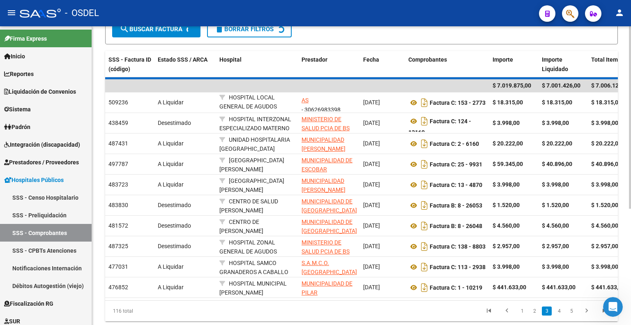
scroll to position [166, 0]
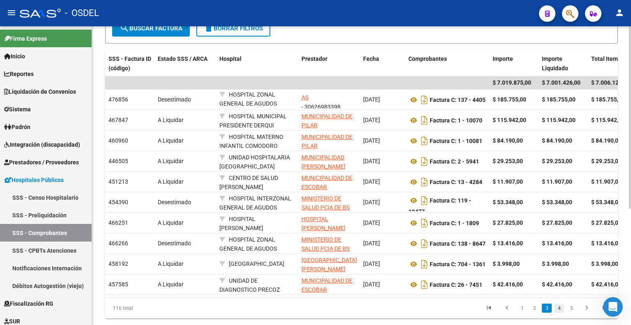
click at [563, 312] on link "4" at bounding box center [559, 308] width 10 height 9
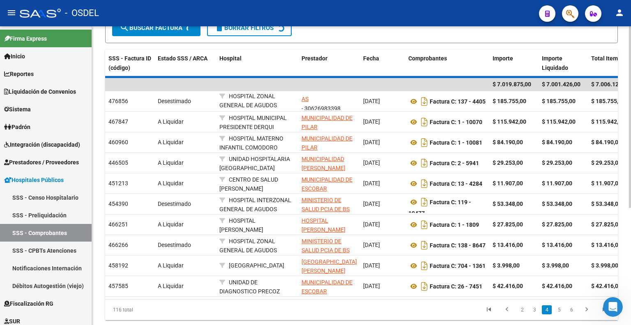
scroll to position [10, 0]
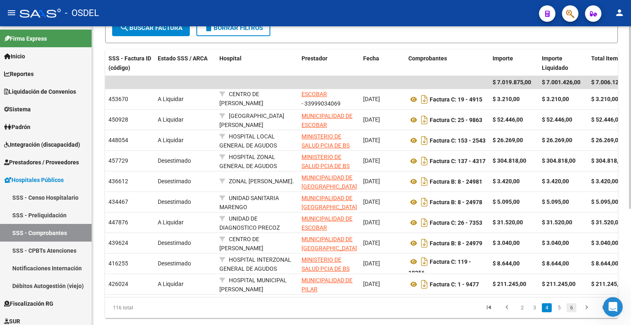
click at [567, 311] on link "6" at bounding box center [571, 307] width 10 height 9
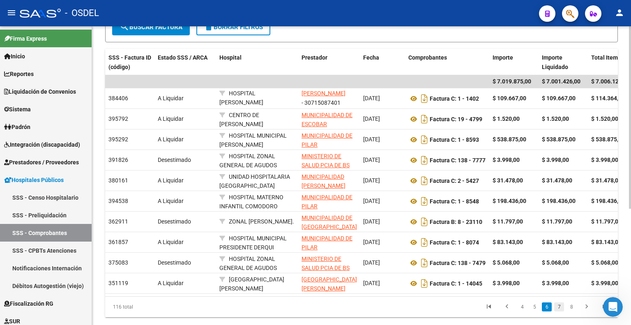
click at [559, 311] on link "7" at bounding box center [559, 306] width 10 height 9
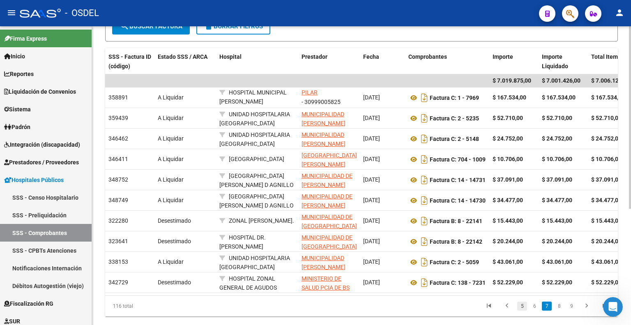
click at [522, 311] on link "5" at bounding box center [522, 305] width 10 height 9
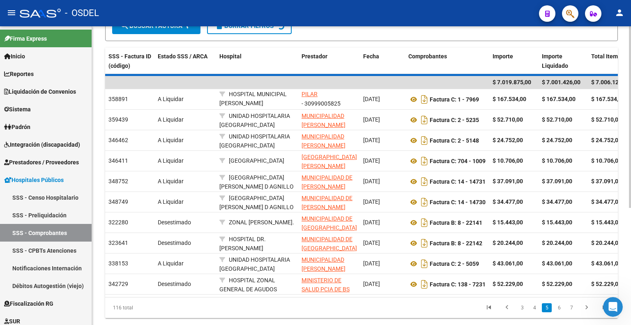
click at [504, 313] on div "116 total 3 4 5 6 7" at bounding box center [361, 307] width 513 height 21
